Goal: Communication & Community: Ask a question

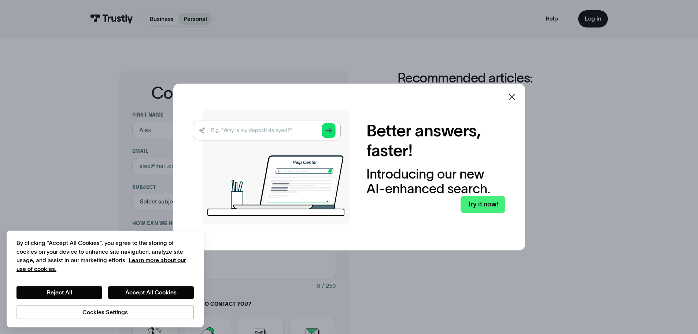
click at [512, 96] on icon at bounding box center [512, 96] width 9 height 9
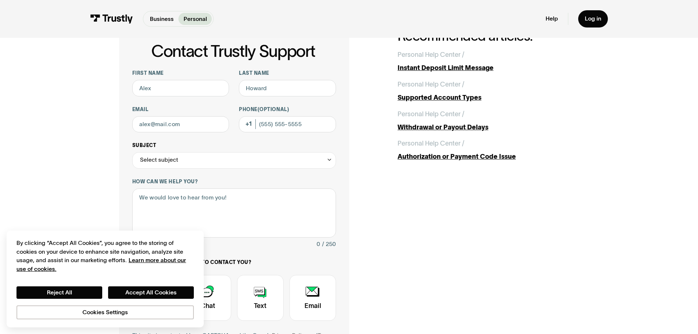
click at [192, 162] on div "Select subject" at bounding box center [234, 160] width 204 height 16
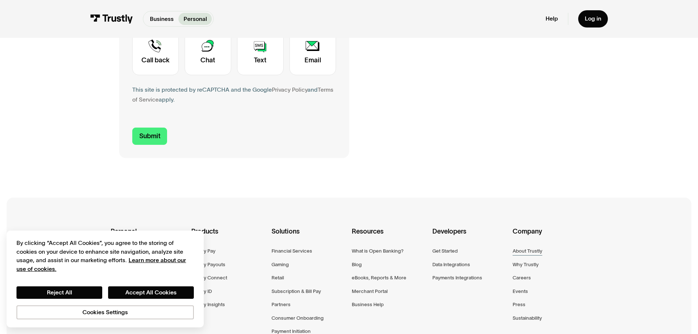
scroll to position [288, 0]
click at [520, 253] on div "About Trustly" at bounding box center [528, 250] width 30 height 8
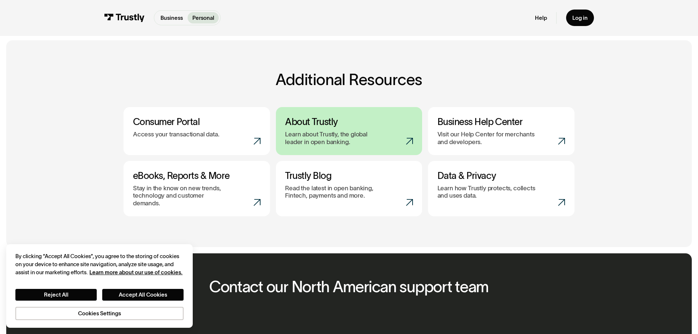
scroll to position [292, 0]
click at [406, 139] on icon at bounding box center [409, 140] width 7 height 7
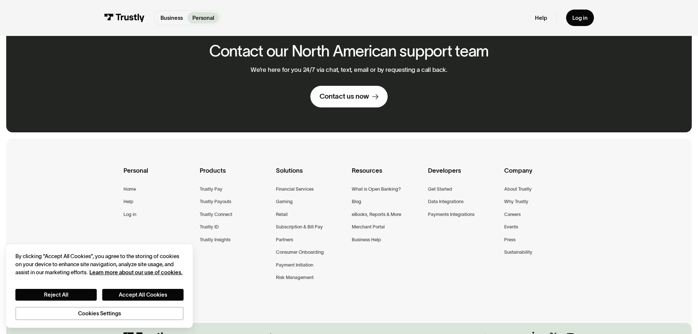
scroll to position [571, 0]
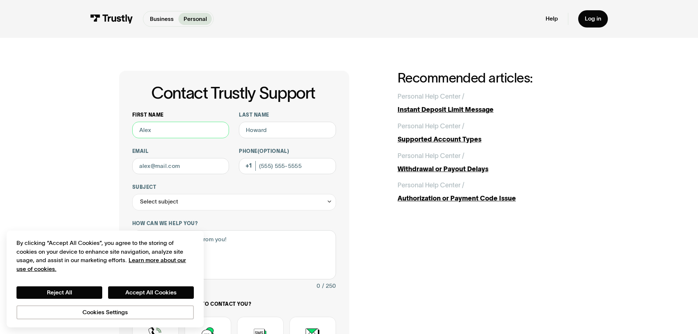
click at [153, 130] on input "First name" at bounding box center [180, 130] width 97 height 16
type input "[PERSON_NAME]"
type input "Fulton"
click at [181, 167] on input "Email" at bounding box center [180, 166] width 97 height 16
type input "shanafulton@yahoo.com"
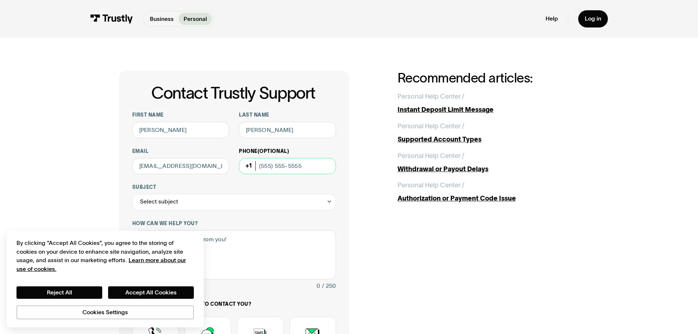
click at [280, 168] on input "Phone (Optional)" at bounding box center [287, 166] width 97 height 16
type input "(202) 251-6117"
click at [177, 201] on div "Select subject" at bounding box center [234, 202] width 204 height 16
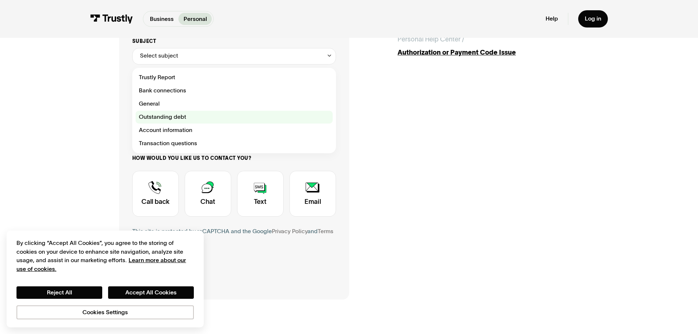
scroll to position [146, 0]
click at [258, 122] on div "Contact Trustly Support" at bounding box center [234, 116] width 197 height 13
type input "**********"
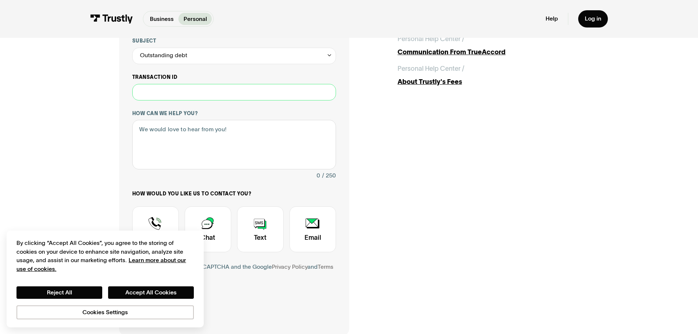
click at [190, 97] on input "Transaction ID" at bounding box center [234, 92] width 204 height 16
click at [187, 58] on div "Outstanding debt" at bounding box center [234, 56] width 204 height 16
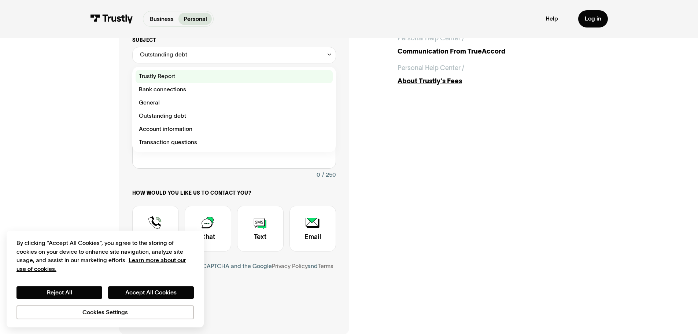
scroll to position [147, 0]
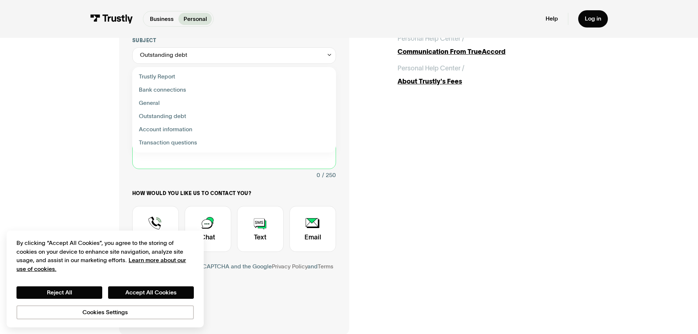
click at [163, 165] on textarea "How can we help you?" at bounding box center [234, 143] width 204 height 49
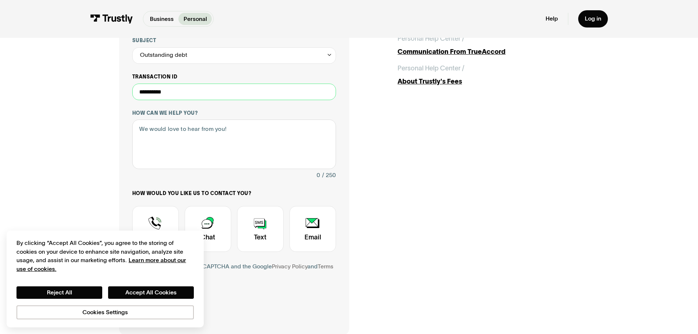
click at [181, 94] on input "**********" at bounding box center [234, 92] width 204 height 16
type input "**********"
click at [160, 133] on textarea "How can we help you?" at bounding box center [234, 143] width 204 height 49
type textarea "I"
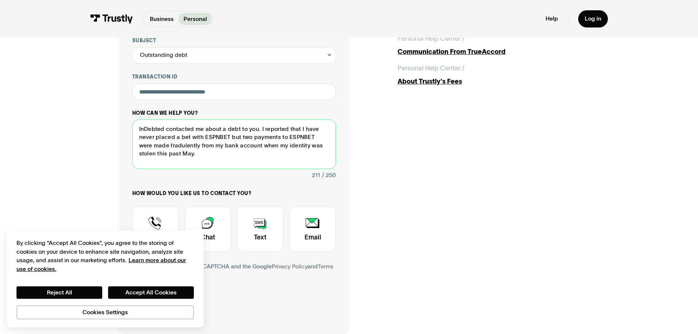
click at [162, 146] on textarea "InDebted contacted me about a debt to you. I reported that I have never placed …" at bounding box center [234, 143] width 204 height 49
click at [186, 155] on textarea "InDebted contacted me about a debt to you. I reported that I have never placed …" at bounding box center [234, 143] width 204 height 49
click at [286, 128] on textarea "InDebted contacted me about a debt to you. I reported that I have never placed …" at bounding box center [234, 143] width 204 height 49
click at [254, 154] on textarea "InDebted contacted me about a debt to you. I reported to InDebted that I have n…" at bounding box center [234, 143] width 204 height 49
drag, startPoint x: 309, startPoint y: 138, endPoint x: 167, endPoint y: 146, distance: 142.8
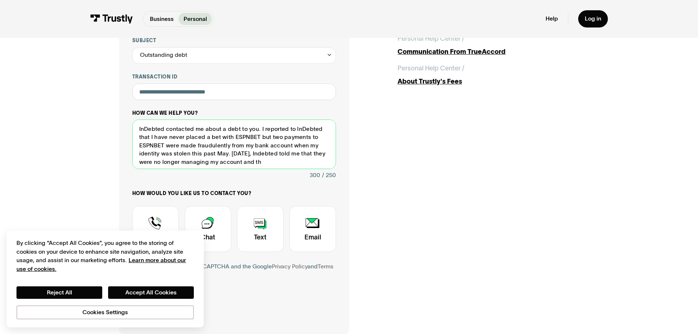
click at [167, 146] on textarea "InDebted contacted me about a debt to you. I reported to InDebted that I have n…" at bounding box center [234, 143] width 204 height 49
drag, startPoint x: 195, startPoint y: 155, endPoint x: 213, endPoint y: 155, distance: 18.0
click at [213, 155] on textarea "InDebted contacted me about a debt to you. I reported to InDebted that I have n…" at bounding box center [234, 143] width 204 height 49
drag, startPoint x: 138, startPoint y: 129, endPoint x: 259, endPoint y: 134, distance: 121.4
click at [259, 134] on textarea "InDebted contacted me about a debt to you. I reported to InDebted that I have n…" at bounding box center [234, 143] width 204 height 49
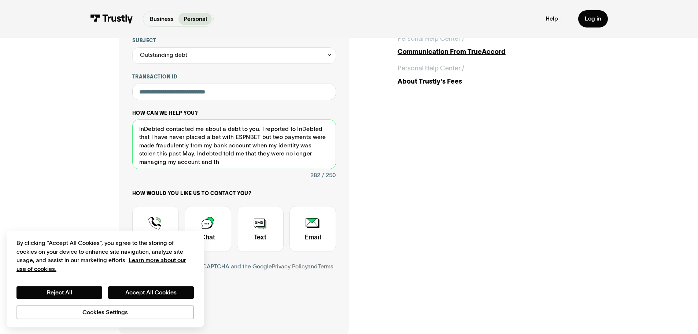
click at [190, 128] on textarea "InDebted contacted me about a debt to you. I reported to InDebted that I have n…" at bounding box center [234, 143] width 204 height 49
click at [294, 129] on textarea "InDebted contacted me about a debt to you. I reported to InDebted that I have n…" at bounding box center [234, 143] width 204 height 49
drag, startPoint x: 259, startPoint y: 130, endPoint x: 150, endPoint y: 136, distance: 109.4
click at [150, 136] on textarea "InDebted contacted me about a debt to you. I reported to InDebted that I have n…" at bounding box center [234, 143] width 204 height 49
drag, startPoint x: 198, startPoint y: 137, endPoint x: 210, endPoint y: 138, distance: 11.8
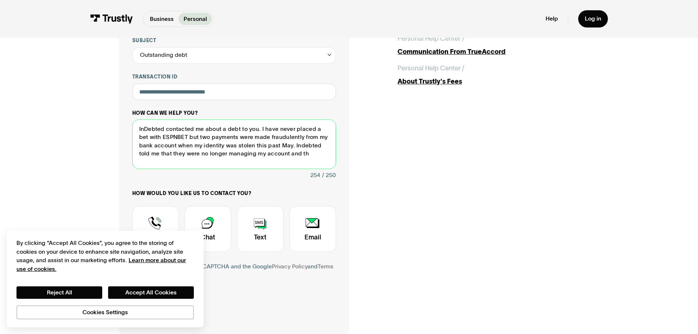
click at [210, 138] on textarea "InDebted contacted me about a debt to you. I have never placed a bet with ESPNB…" at bounding box center [234, 143] width 204 height 49
click at [292, 129] on textarea "InDebted contacted me about a debt to you. I have never placed a bet with ESPNB…" at bounding box center [234, 143] width 204 height 49
click at [293, 128] on textarea "InDebted contacted me about a debt to you. I have never done business with ESPN…" at bounding box center [234, 143] width 204 height 49
click at [164, 154] on textarea "InDebted contacted me about a debt to you. I have never made any payments to ES…" at bounding box center [234, 143] width 204 height 49
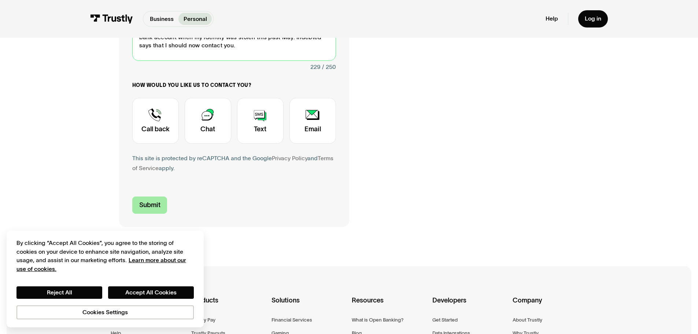
type textarea "InDebted contacted me about a debt to you. I have never made any payments to ES…"
click at [146, 206] on input "Submit" at bounding box center [149, 204] width 35 height 17
click at [154, 204] on input "Submit" at bounding box center [149, 203] width 35 height 17
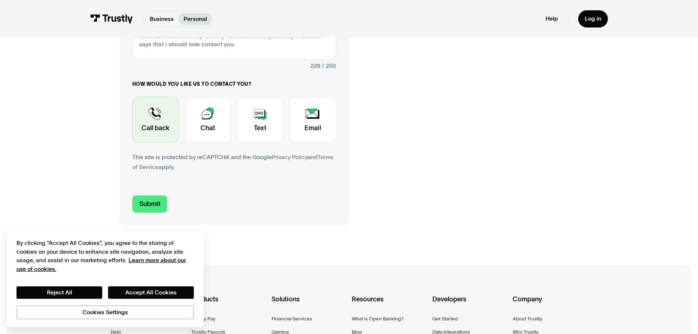
click at [164, 136] on div "Contact Trustly Support" at bounding box center [155, 120] width 47 height 46
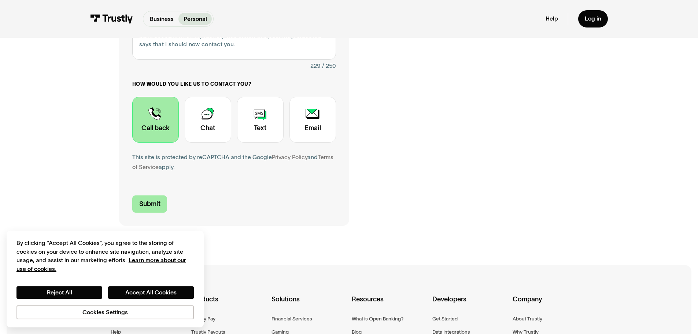
click at [140, 203] on input "Submit" at bounding box center [149, 203] width 35 height 17
type input "+12022516117"
